Goal: Information Seeking & Learning: Learn about a topic

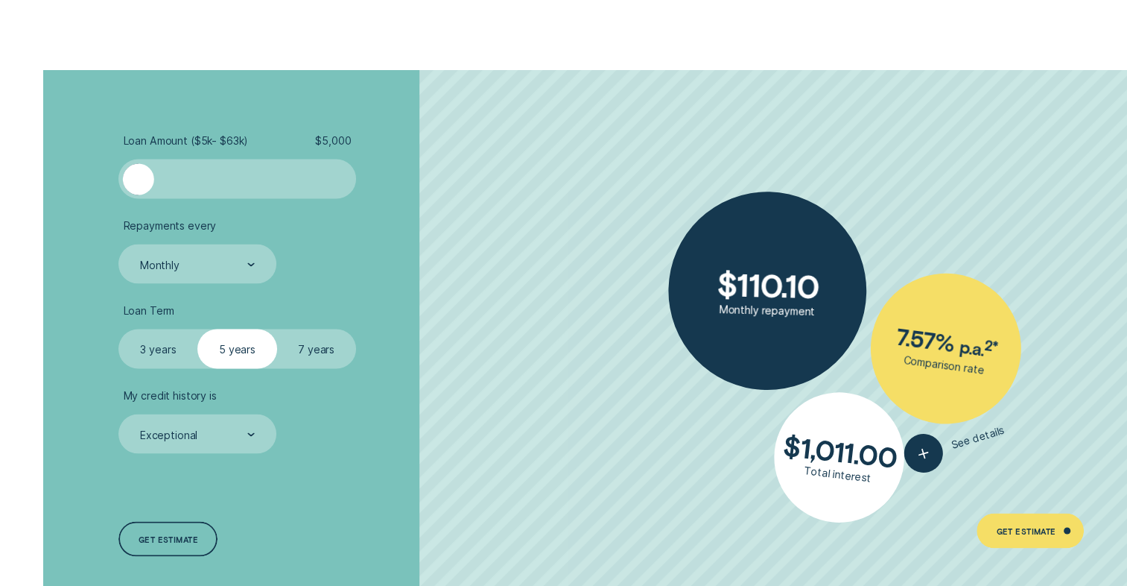
scroll to position [2733, 0]
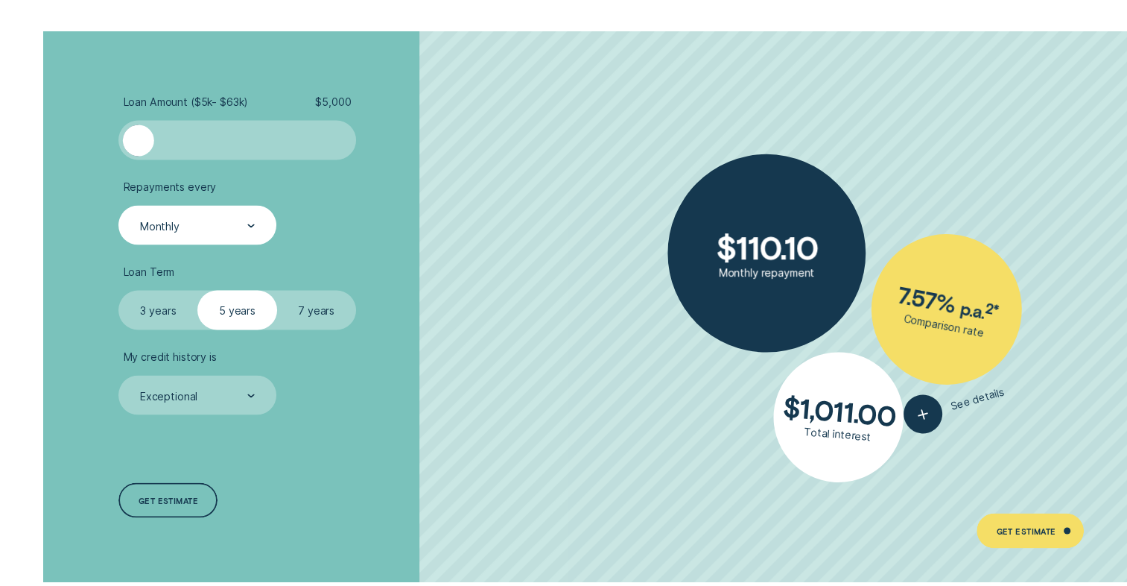
click at [232, 228] on div "Monthly" at bounding box center [197, 225] width 116 height 15
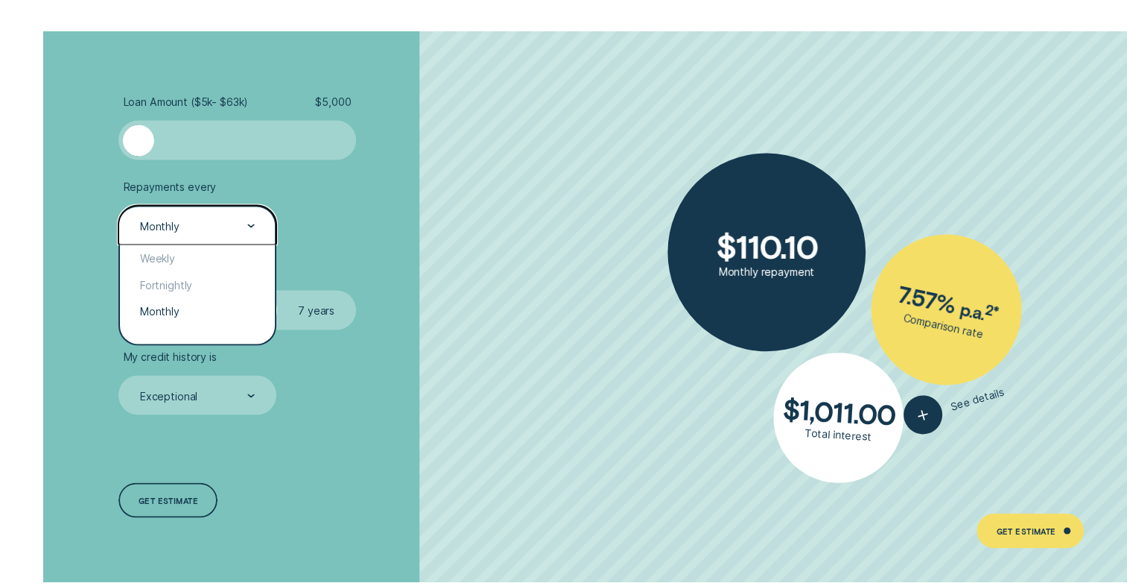
click at [235, 228] on div "Monthly" at bounding box center [197, 225] width 116 height 15
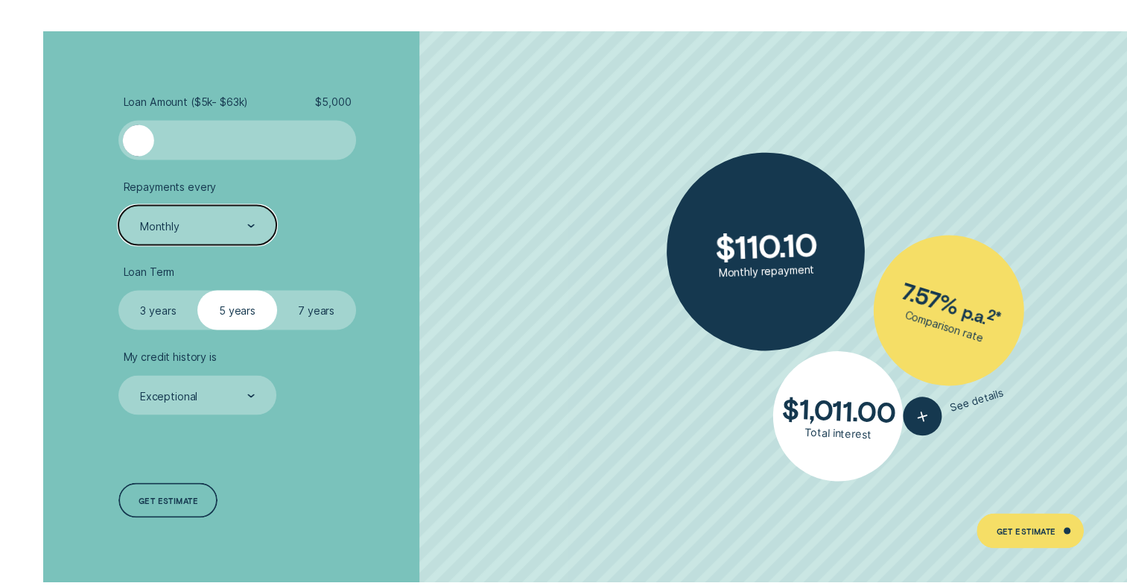
click at [166, 305] on label "3 years" at bounding box center [157, 309] width 79 height 39
click at [118, 290] on input "3 years" at bounding box center [118, 290] width 0 height 0
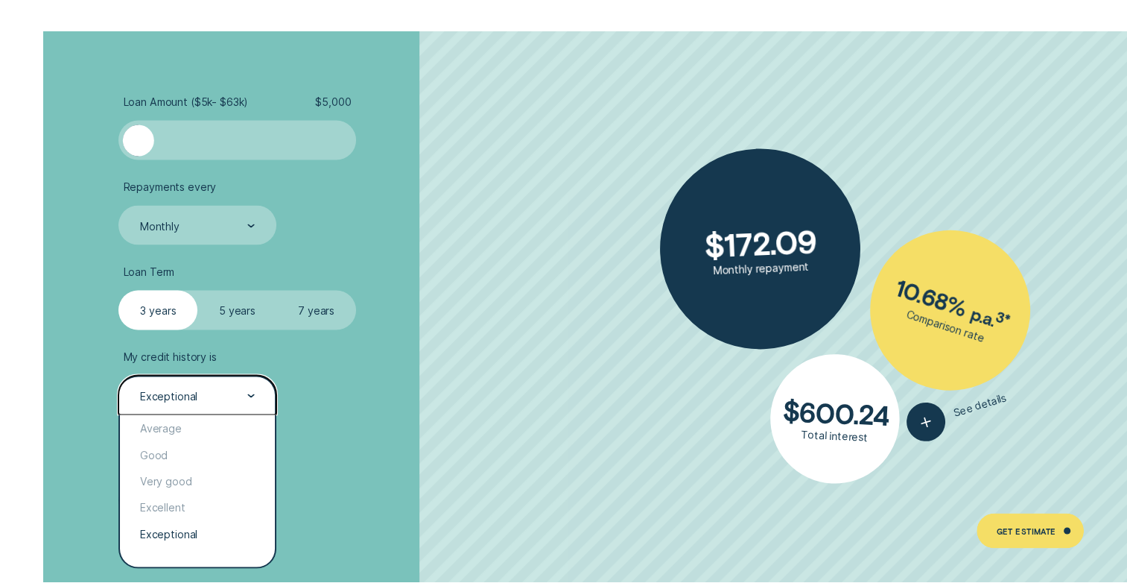
click at [210, 395] on div "Exceptional" at bounding box center [197, 395] width 116 height 15
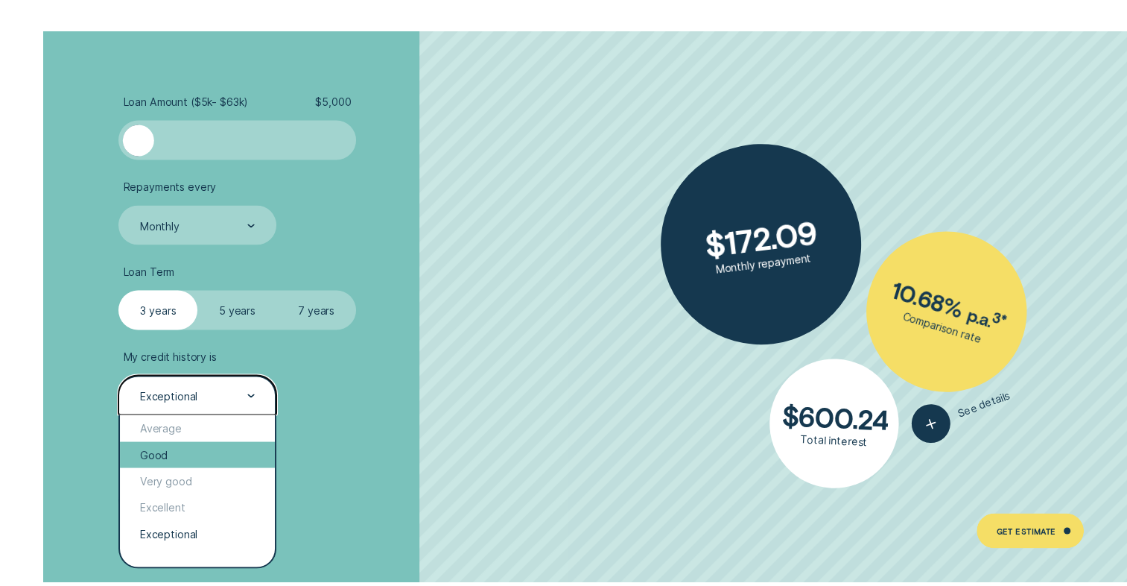
click at [173, 458] on div "Good" at bounding box center [197, 454] width 154 height 26
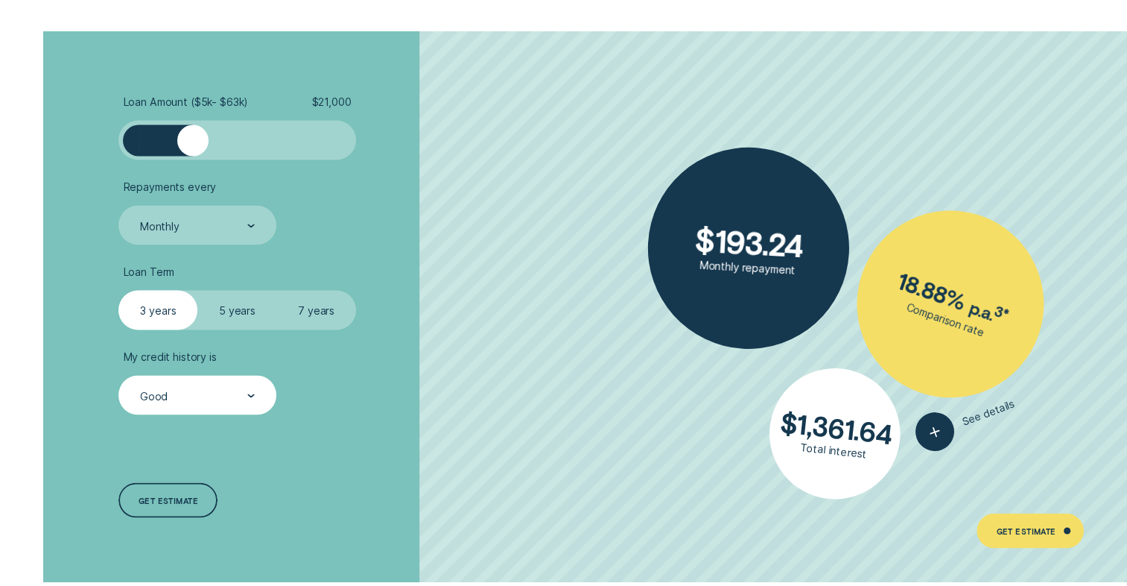
click at [192, 138] on div at bounding box center [237, 139] width 197 height 31
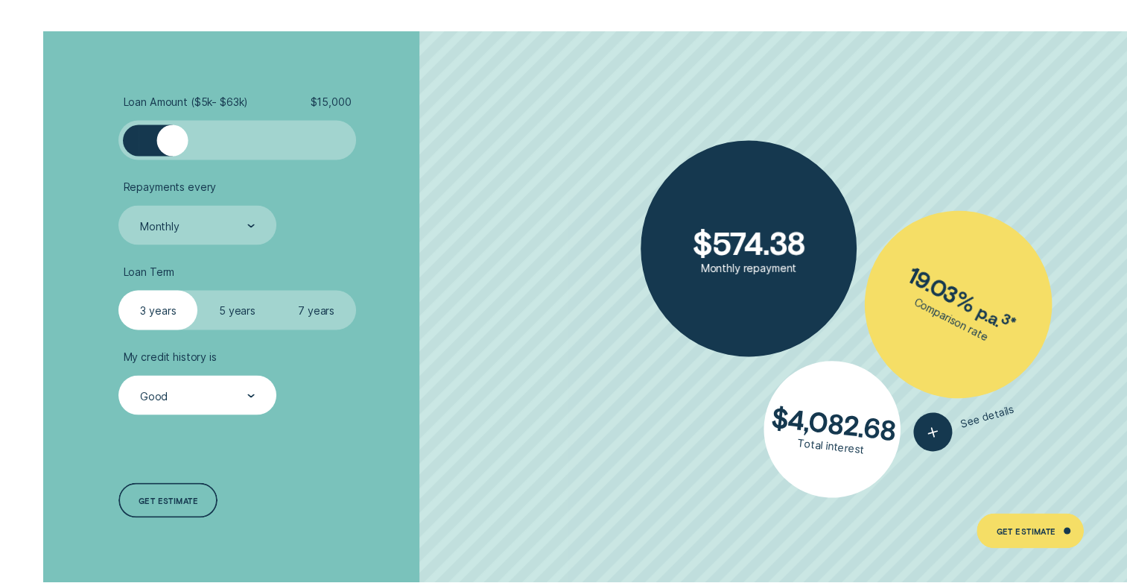
drag, startPoint x: 191, startPoint y: 142, endPoint x: 173, endPoint y: 147, distance: 18.4
click at [173, 147] on div at bounding box center [171, 139] width 31 height 31
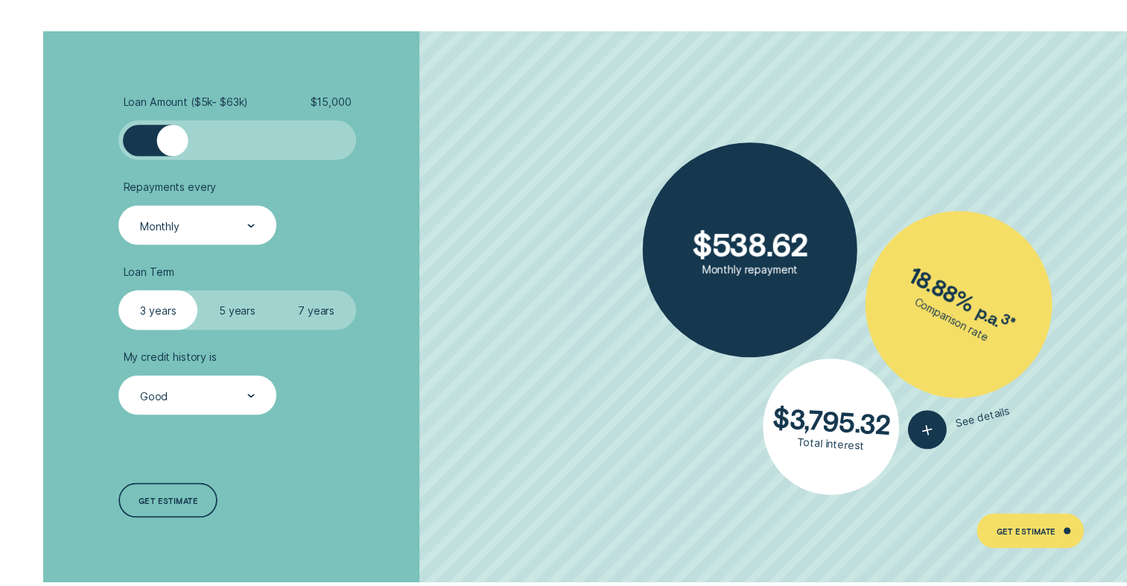
click at [235, 225] on div "Monthly" at bounding box center [197, 225] width 116 height 15
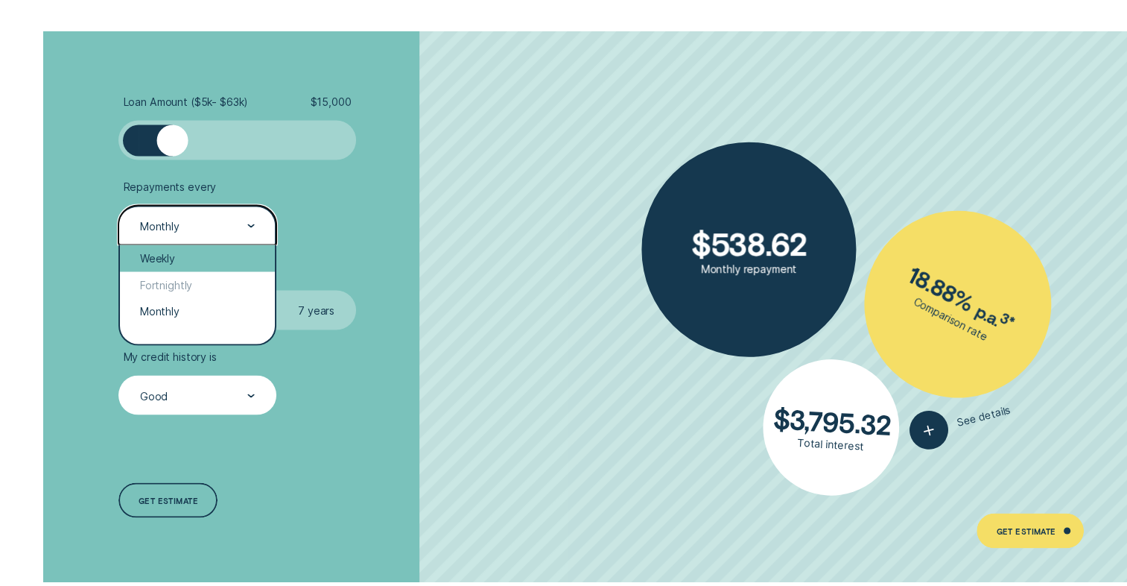
click at [209, 257] on div "Weekly" at bounding box center [197, 257] width 154 height 26
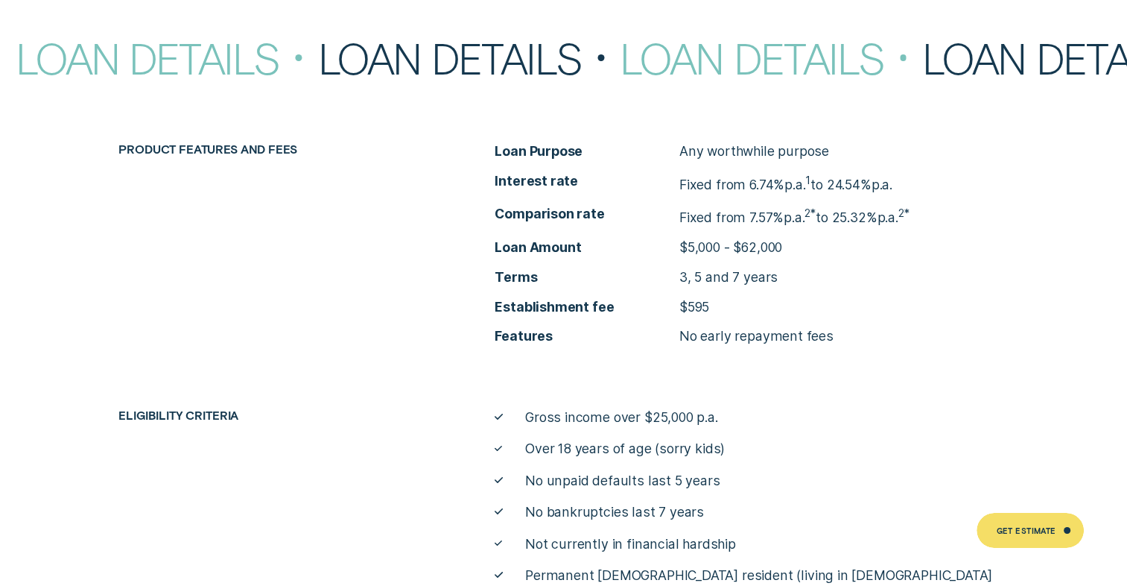
scroll to position [5320, 0]
